Goal: Transaction & Acquisition: Register for event/course

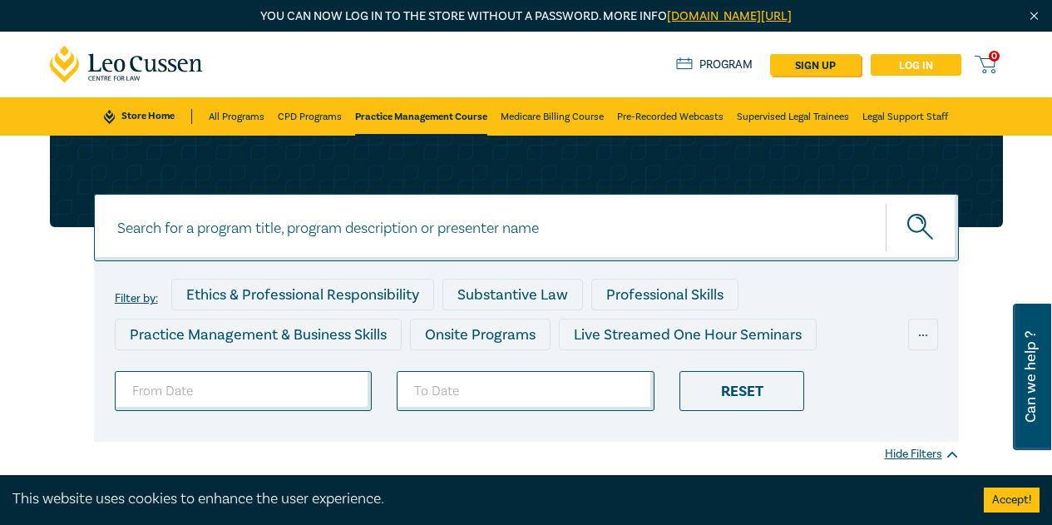
click at [906, 60] on link "Log in" at bounding box center [916, 65] width 91 height 22
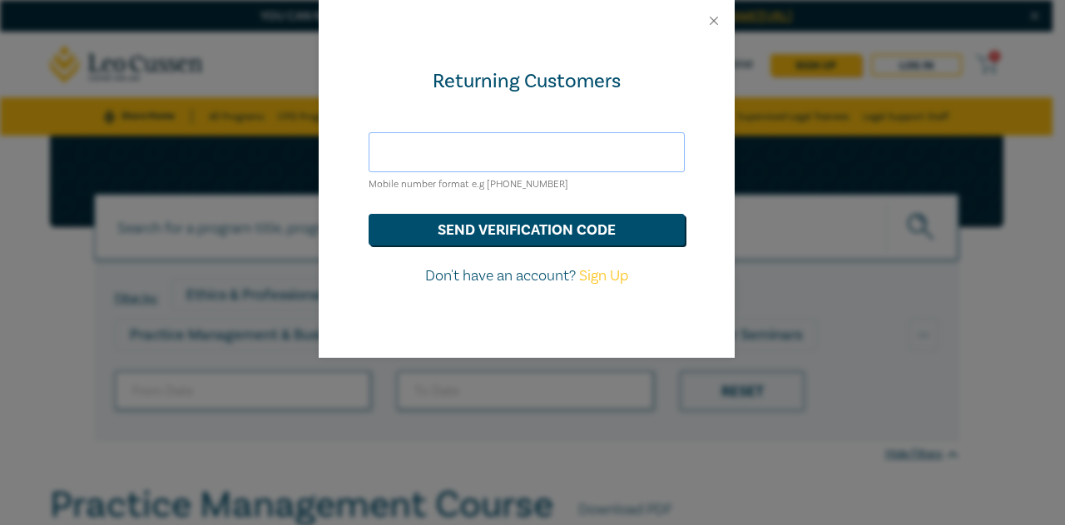
click at [467, 149] on input "text" at bounding box center [527, 152] width 316 height 40
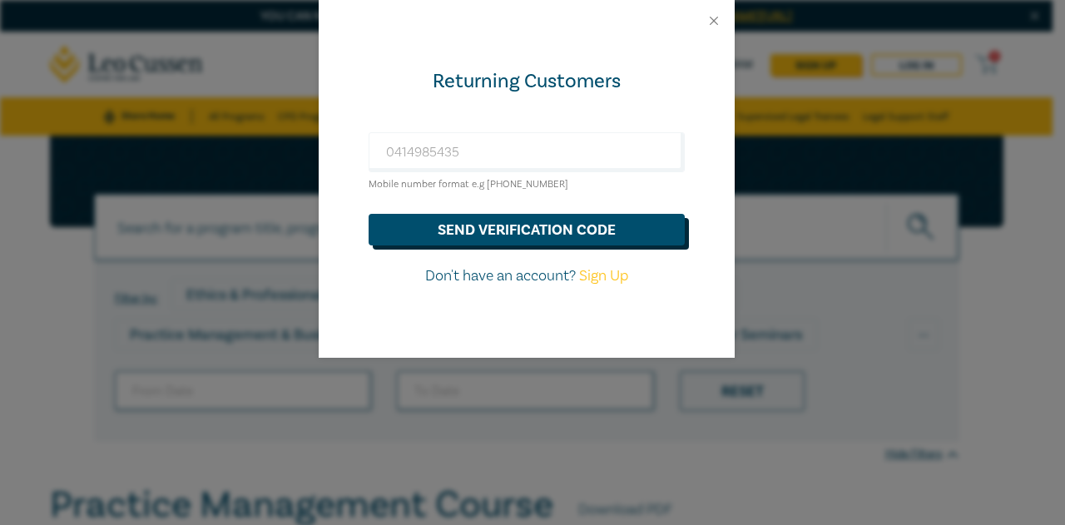
click at [468, 224] on button "send verification code" at bounding box center [527, 230] width 316 height 32
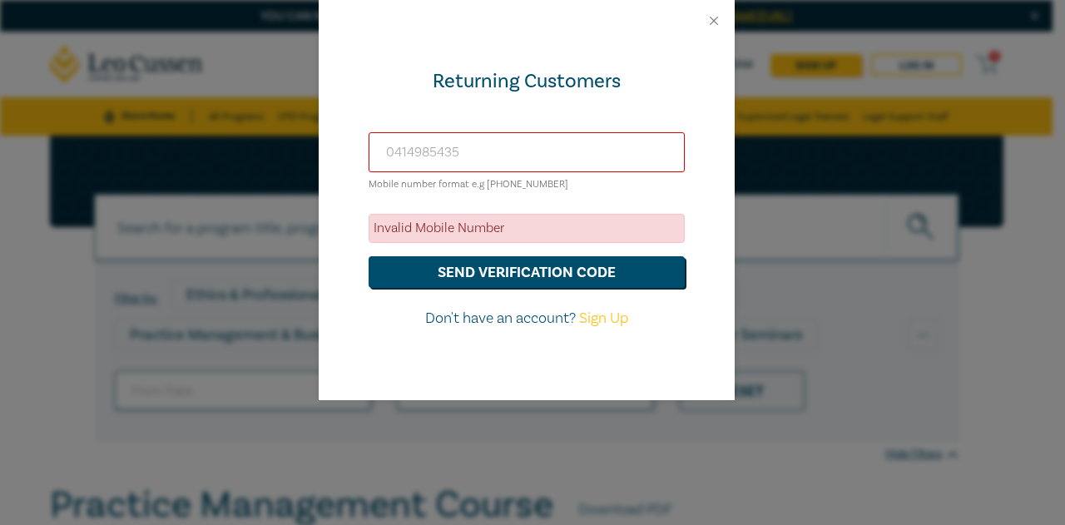
drag, startPoint x: 476, startPoint y: 157, endPoint x: 270, endPoint y: 118, distance: 209.2
click at [270, 118] on div "Returning Customers [PHONE_NUMBER] Mobile number format e.g [PHONE_NUMBER] Inva…" at bounding box center [532, 262] width 1065 height 525
drag, startPoint x: 698, startPoint y: 109, endPoint x: 675, endPoint y: 33, distance: 79.0
click at [697, 106] on div "Returning Customers [PHONE_NUMBER] Mobile number format e.g [PHONE_NUMBER] Inva…" at bounding box center [527, 221] width 416 height 359
drag, startPoint x: 477, startPoint y: 162, endPoint x: 283, endPoint y: 132, distance: 196.1
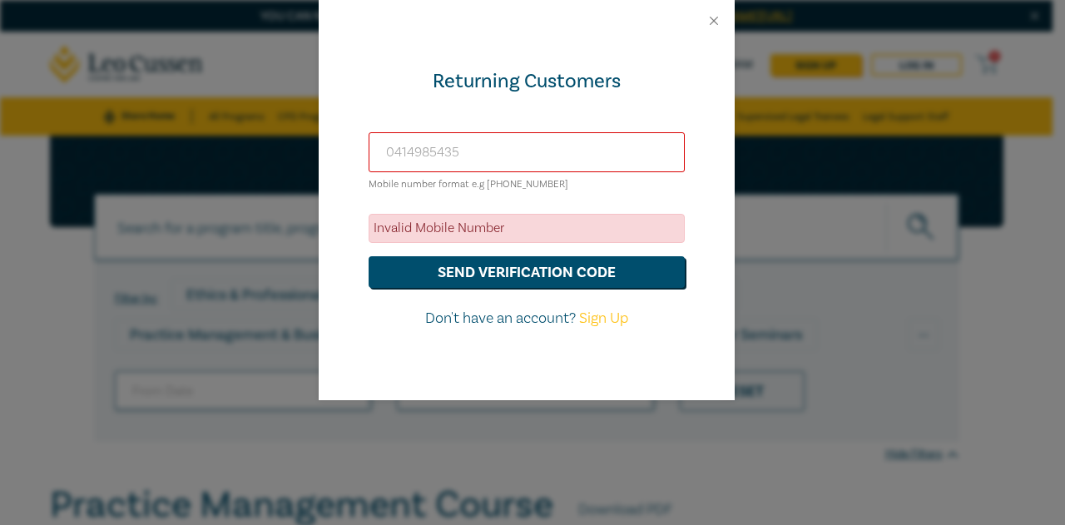
click at [283, 132] on div "Returning Customers [PHONE_NUMBER] Mobile number format e.g [PHONE_NUMBER] Inva…" at bounding box center [532, 262] width 1065 height 525
type input "m"
click at [712, 22] on button "Close" at bounding box center [713, 20] width 15 height 15
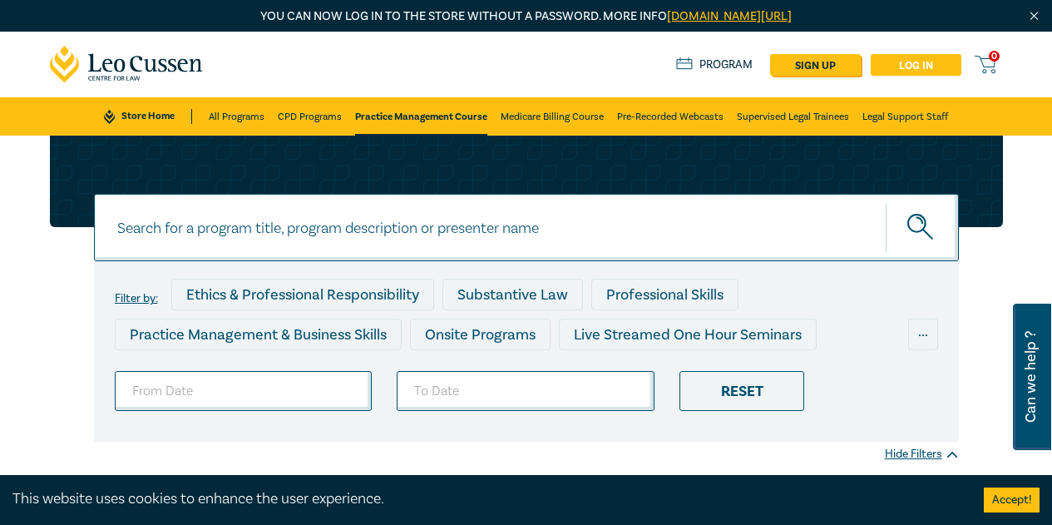
click at [919, 66] on link "Log in" at bounding box center [916, 65] width 91 height 22
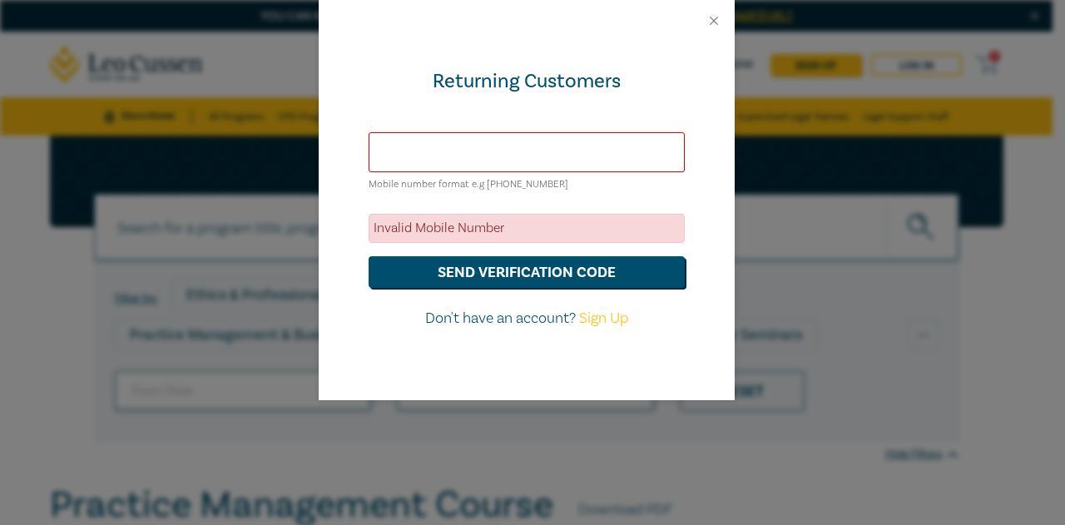
click at [585, 156] on input "text" at bounding box center [527, 152] width 316 height 40
click at [714, 17] on button "Close" at bounding box center [713, 20] width 15 height 15
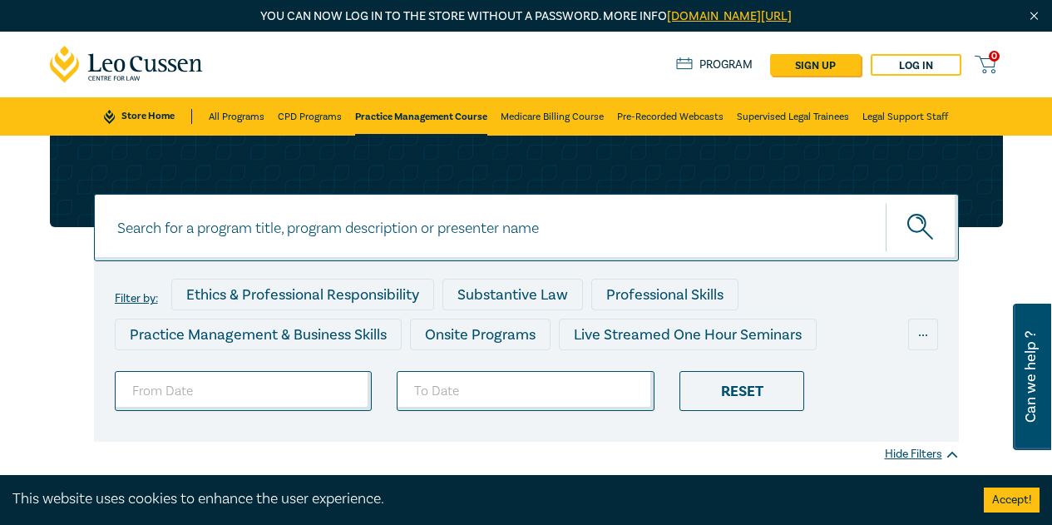
click at [990, 59] on icon at bounding box center [985, 64] width 21 height 21
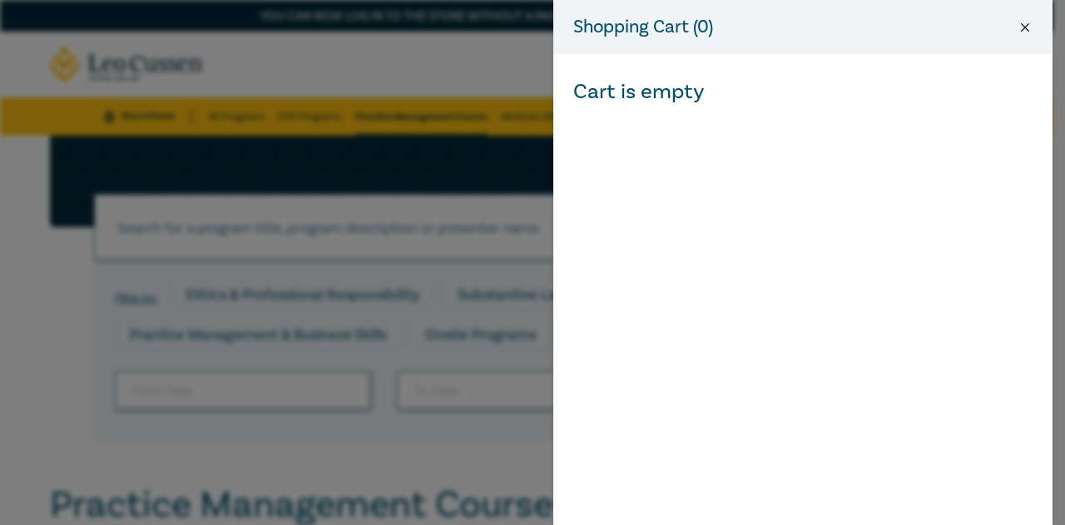
click at [1025, 33] on button "Close" at bounding box center [1024, 27] width 15 height 15
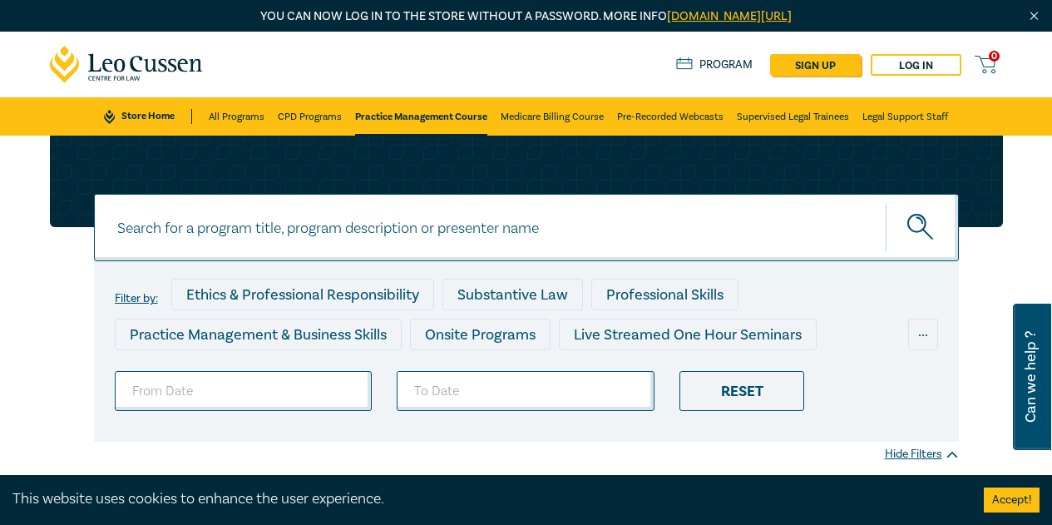
click at [717, 60] on link "Program" at bounding box center [714, 64] width 77 height 15
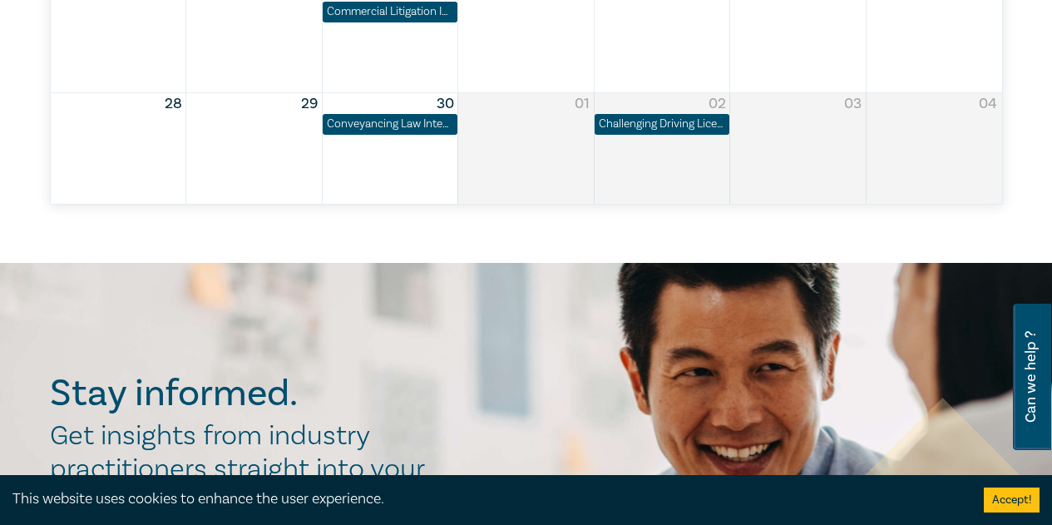
scroll to position [1248, 0]
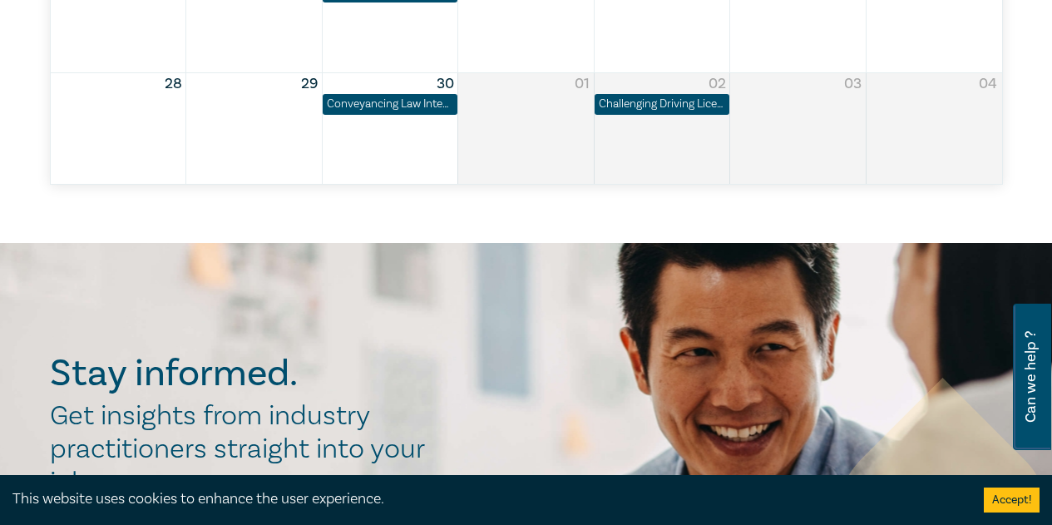
click at [869, 116] on div "Month View" at bounding box center [934, 128] width 136 height 111
click at [681, 132] on div "Month View" at bounding box center [662, 128] width 136 height 111
click at [692, 111] on div "Challenging Driving Licence Suspensions in [GEOGRAPHIC_DATA]" at bounding box center [662, 104] width 126 height 17
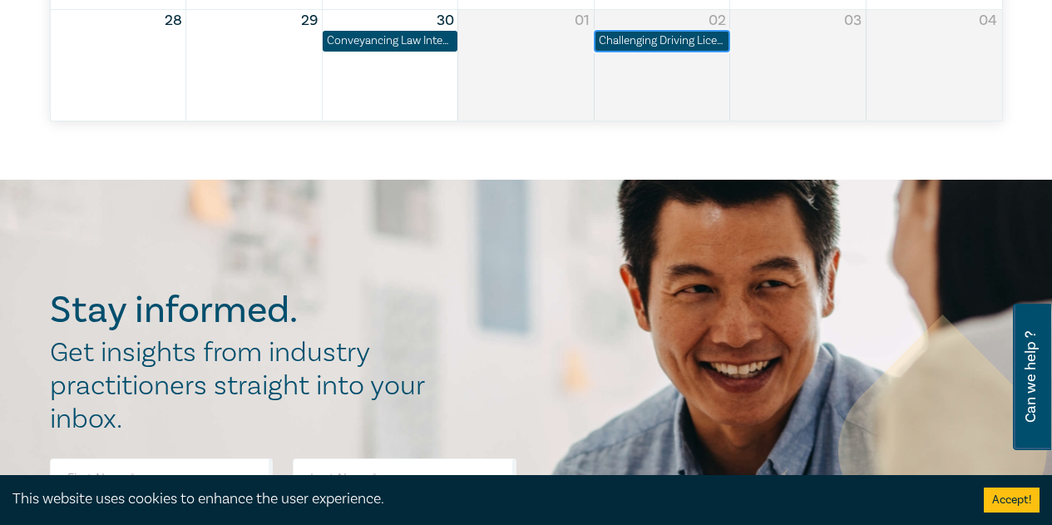
scroll to position [1331, 0]
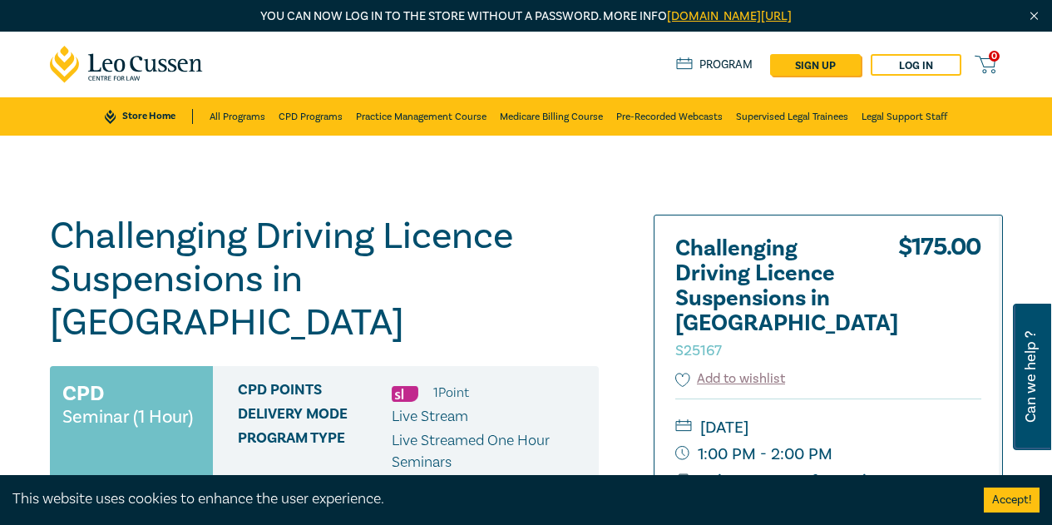
click at [701, 17] on link "[DOMAIN_NAME][URL]" at bounding box center [729, 16] width 125 height 16
